Goal: Information Seeking & Learning: Learn about a topic

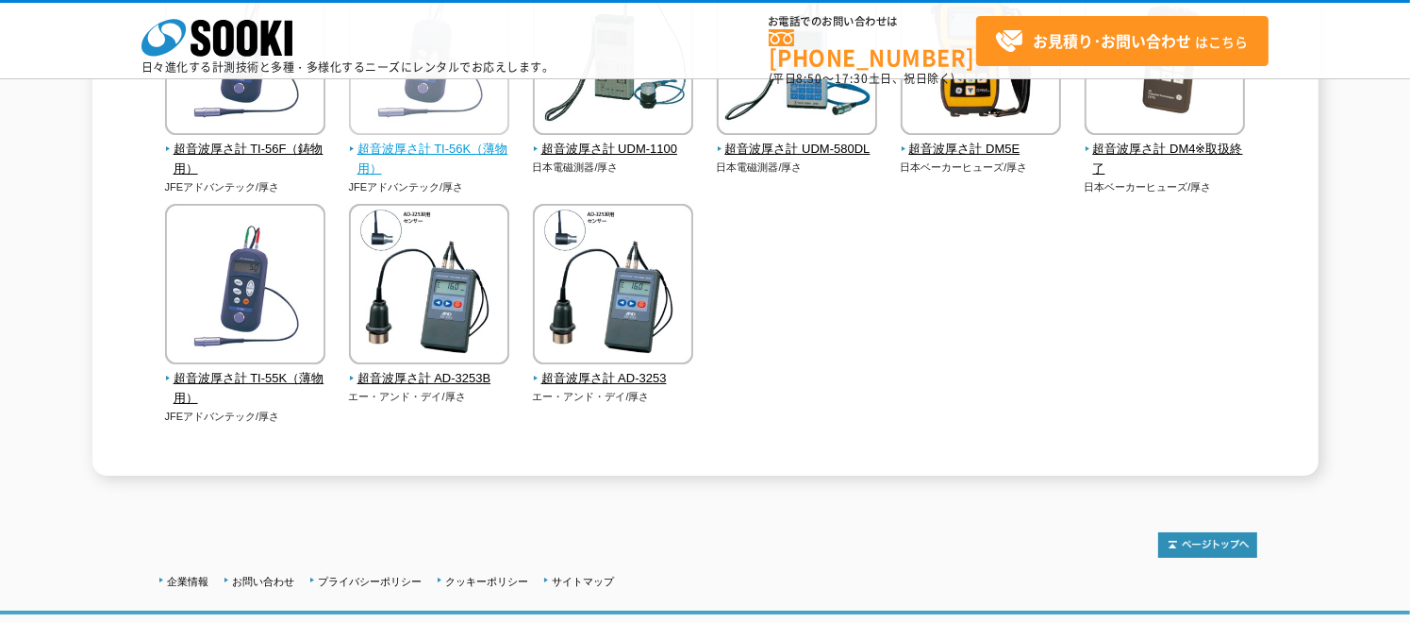
scroll to position [513, 0]
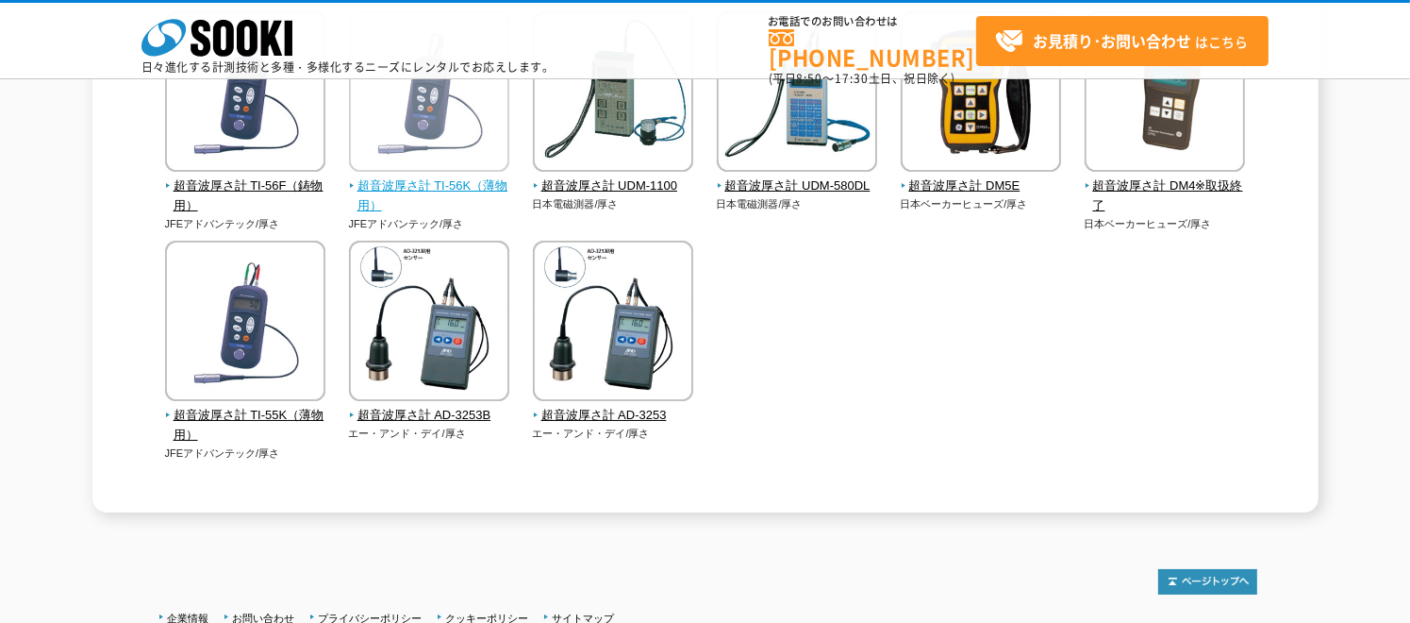
click at [404, 188] on span "超音波厚さ計 TI-56K（薄物用）" at bounding box center [429, 196] width 161 height 40
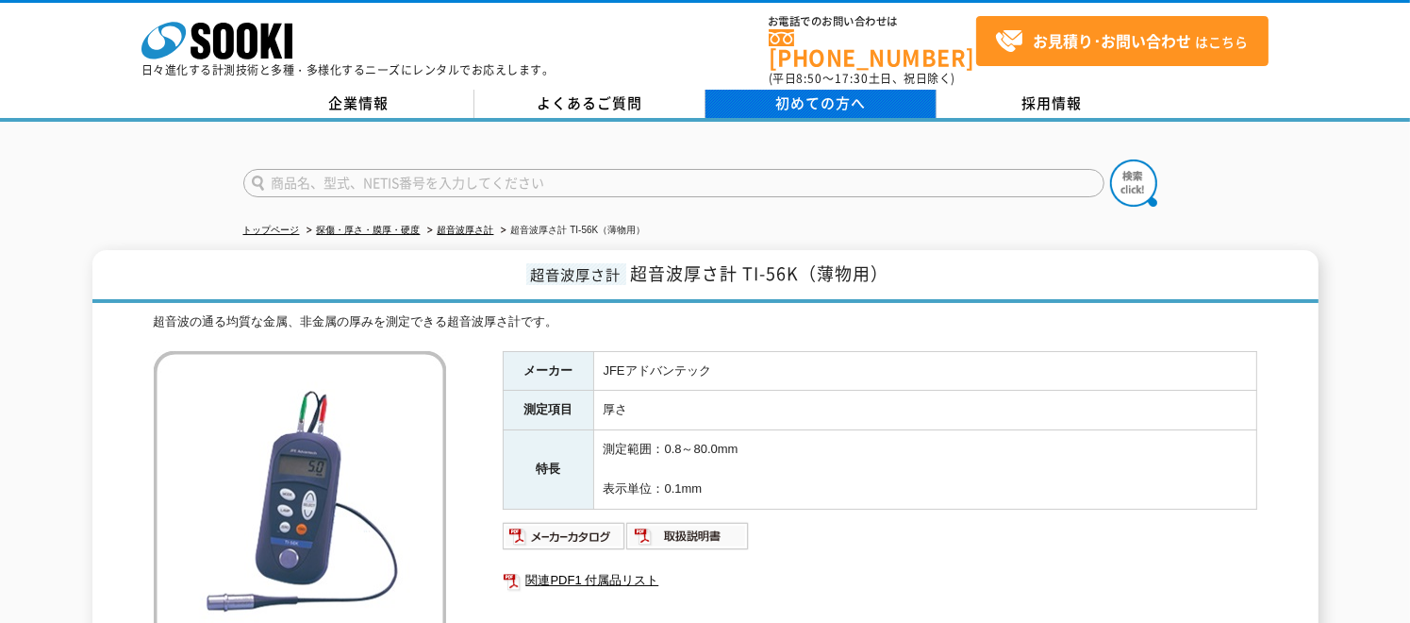
click at [801, 93] on span "初めての方へ" at bounding box center [821, 102] width 91 height 21
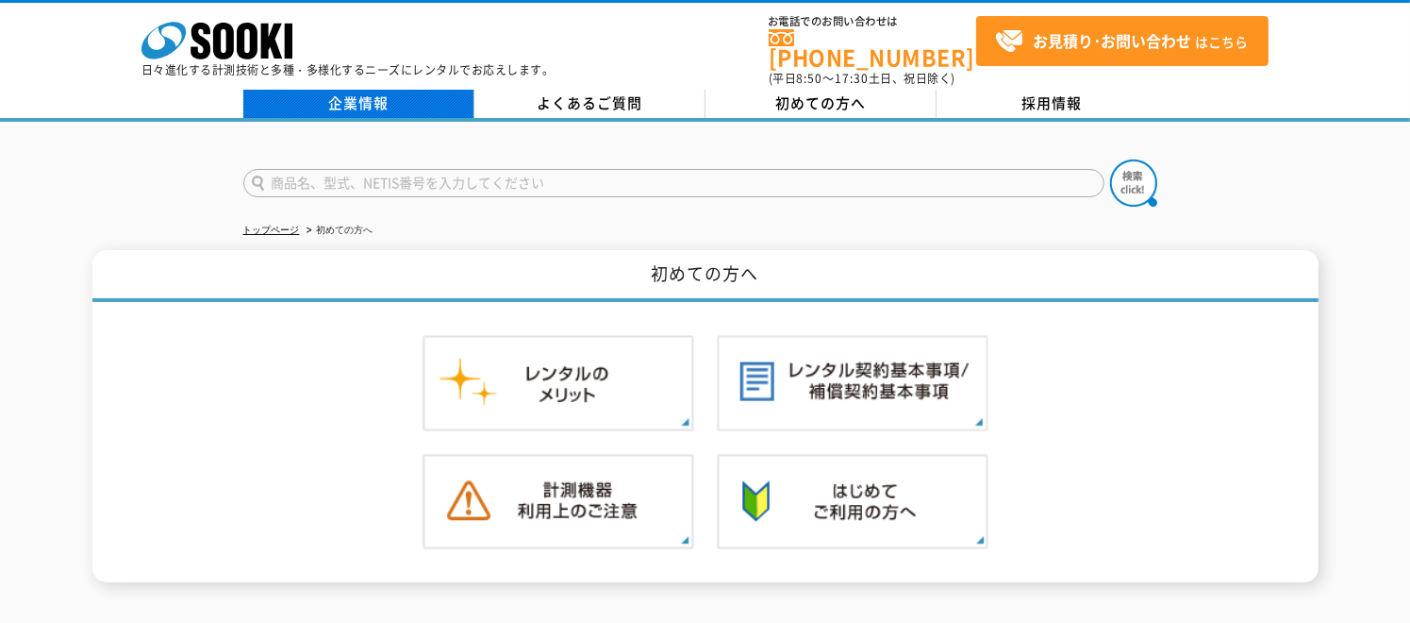
click at [331, 99] on link "企業情報" at bounding box center [358, 104] width 231 height 28
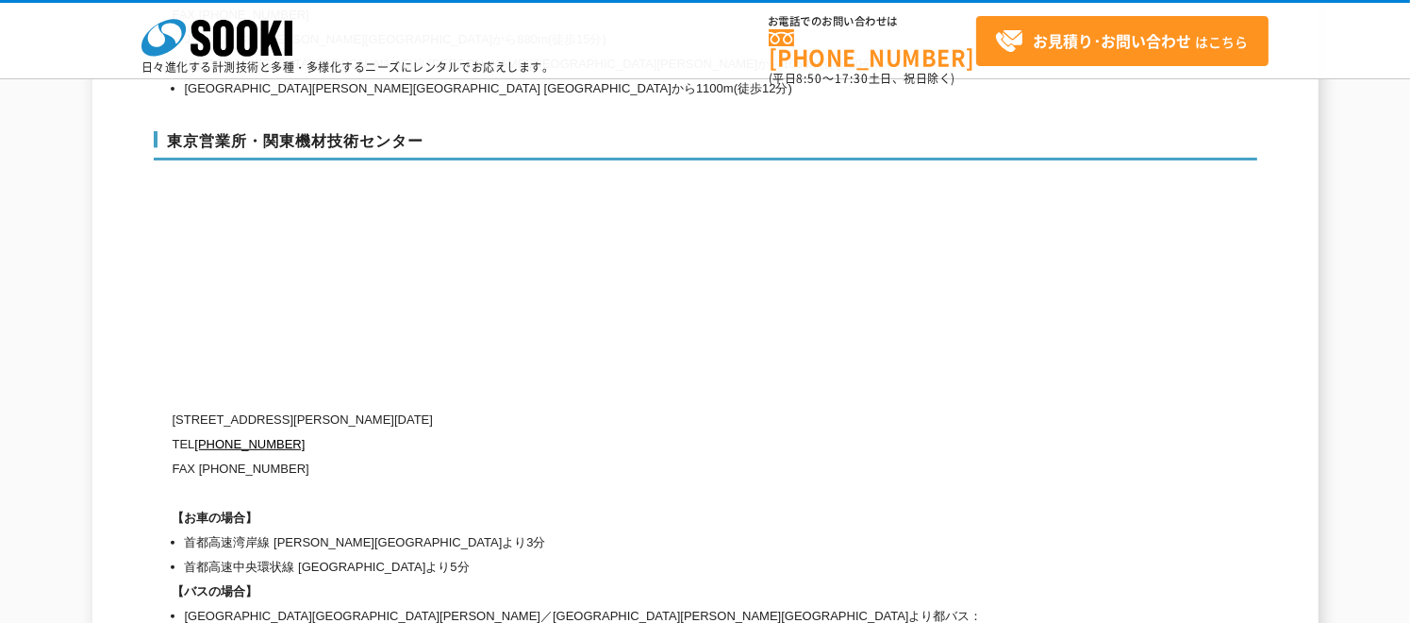
scroll to position [7862, 0]
